Goal: Information Seeking & Learning: Understand process/instructions

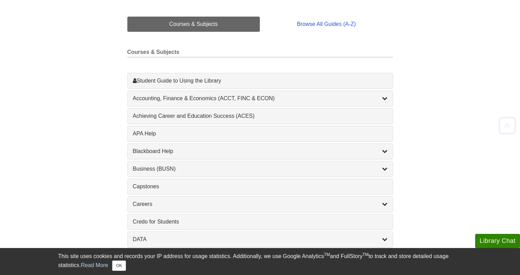
scroll to position [162, 0]
click at [214, 114] on div "Achieving Career and Education Success (ACES) , 1 guides" at bounding box center [260, 115] width 255 height 8
click at [140, 130] on div "APA Help , 1 guides" at bounding box center [260, 133] width 255 height 8
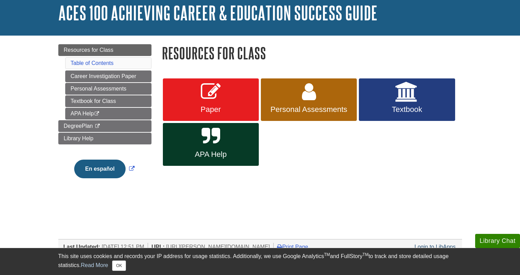
scroll to position [42, 0]
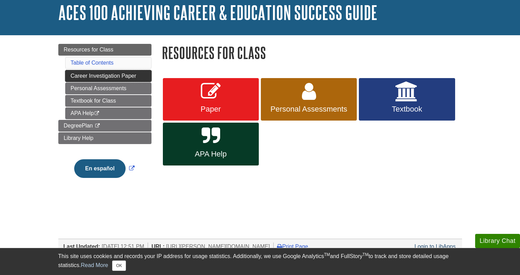
click at [113, 76] on link "Career Investigation Paper" at bounding box center [108, 76] width 86 height 12
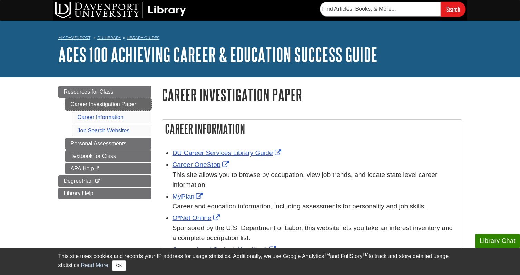
click at [124, 106] on link "Career Investigation Paper" at bounding box center [108, 104] width 86 height 12
click at [109, 108] on link "Career Investigation Paper" at bounding box center [108, 104] width 86 height 12
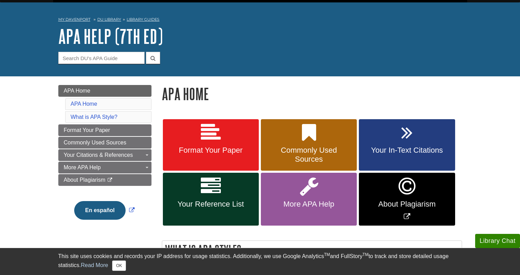
scroll to position [14, 0]
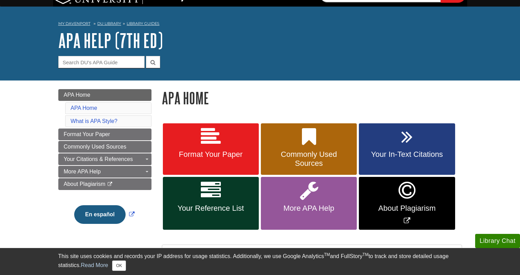
click at [226, 153] on span "Format Your Paper" at bounding box center [211, 154] width 86 height 9
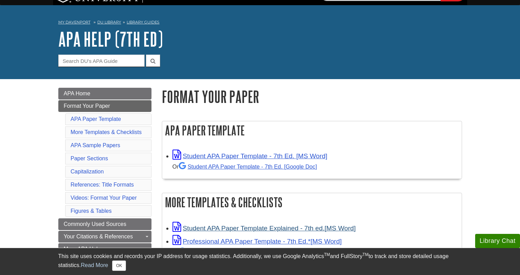
scroll to position [16, 0]
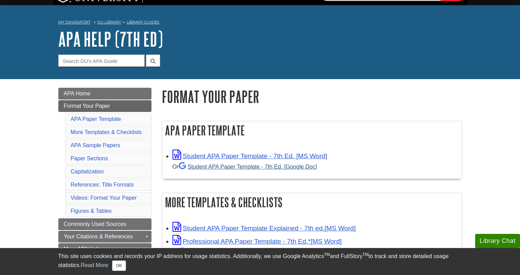
click at [223, 165] on link "Student APA Paper Template - 7th Ed. [Google Doc]" at bounding box center [248, 166] width 138 height 6
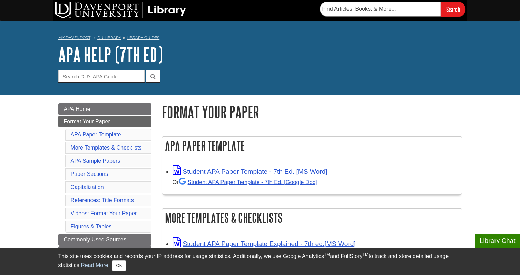
scroll to position [0, 0]
click at [92, 13] on img at bounding box center [120, 10] width 131 height 17
